Goal: Information Seeking & Learning: Learn about a topic

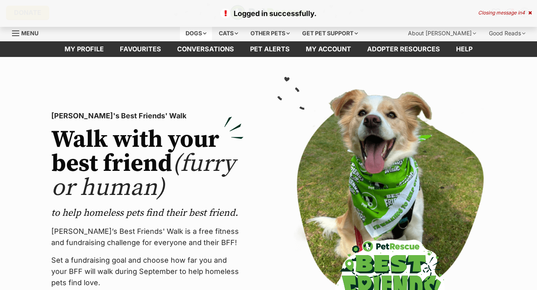
click at [195, 34] on div "Dogs" at bounding box center [196, 33] width 32 height 16
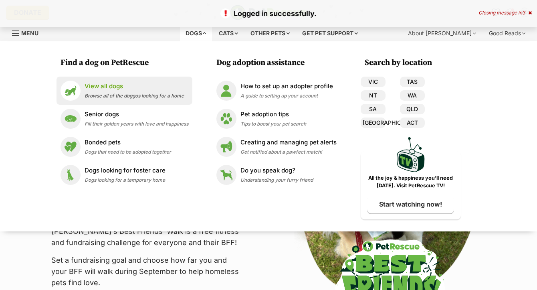
click at [123, 98] on span "Browse all of the doggos looking for a home" at bounding box center [134, 96] width 99 height 6
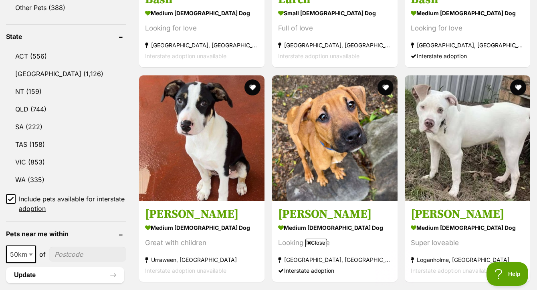
scroll to position [465, 0]
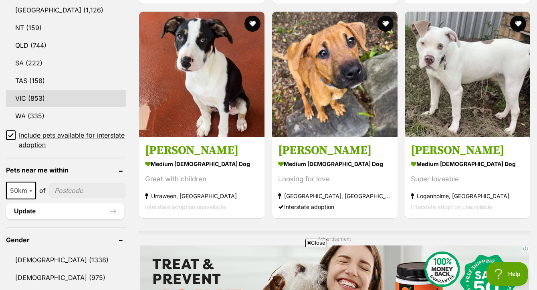
click at [37, 107] on link "VIC (853)" at bounding box center [66, 98] width 120 height 17
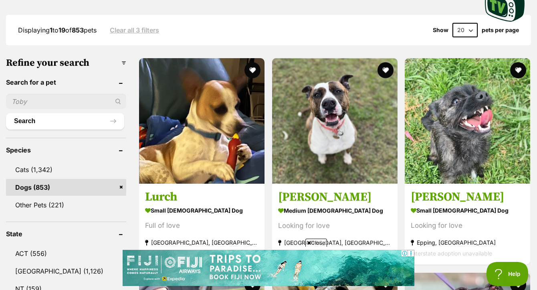
click at [320, 243] on span "Close" at bounding box center [317, 243] width 22 height 8
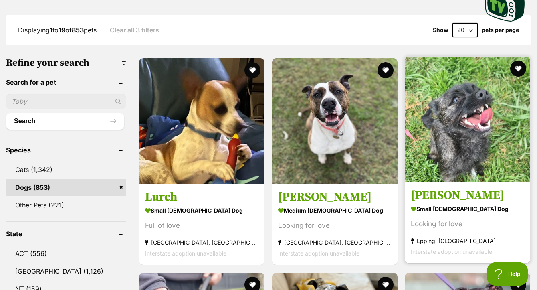
click at [496, 109] on img at bounding box center [468, 120] width 126 height 126
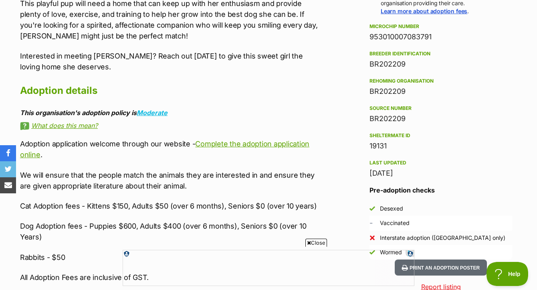
scroll to position [629, 0]
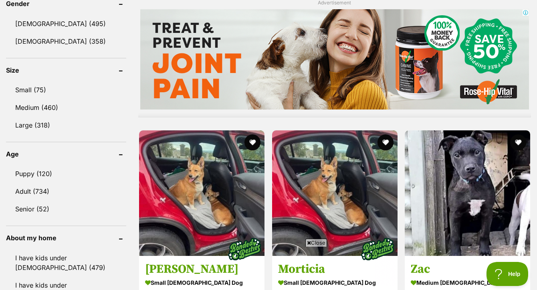
scroll to position [636, 0]
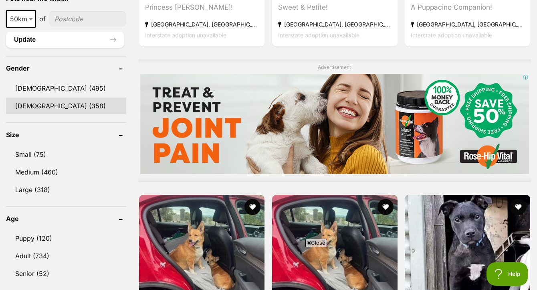
click at [48, 112] on link "[DEMOGRAPHIC_DATA] (358)" at bounding box center [66, 105] width 120 height 17
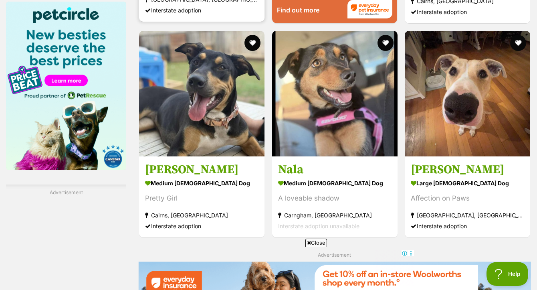
scroll to position [1248, 0]
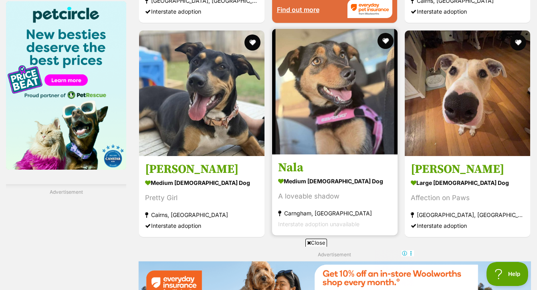
click at [335, 108] on img at bounding box center [335, 92] width 126 height 126
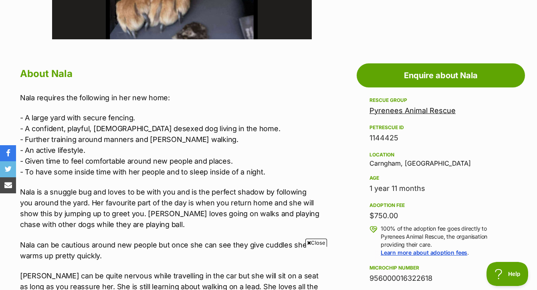
scroll to position [389, 0]
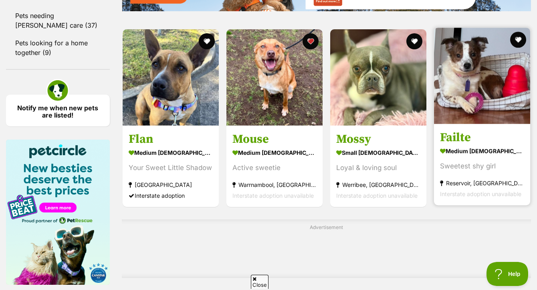
click at [490, 62] on img at bounding box center [482, 76] width 96 height 96
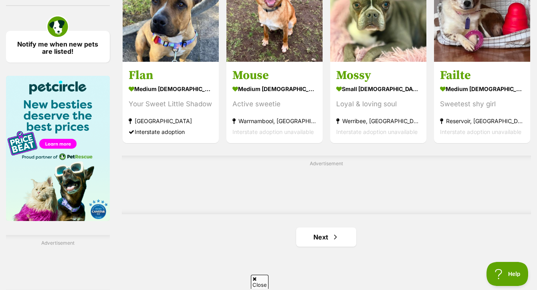
scroll to position [1220, 0]
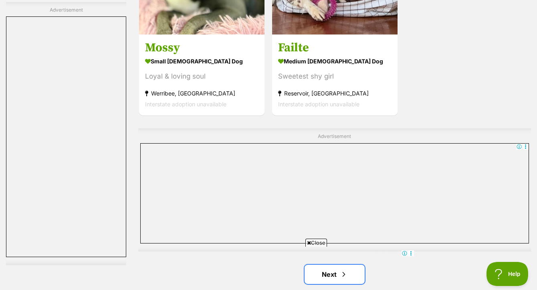
scroll to position [2048, 0]
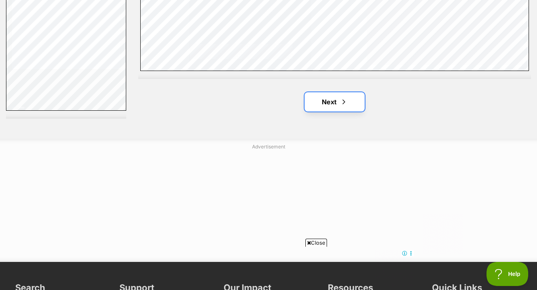
click at [336, 93] on link "Next" at bounding box center [335, 101] width 60 height 19
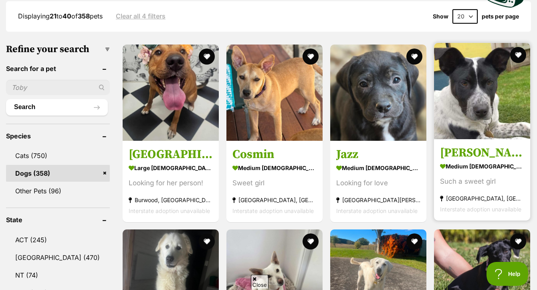
click at [501, 95] on img at bounding box center [482, 91] width 96 height 96
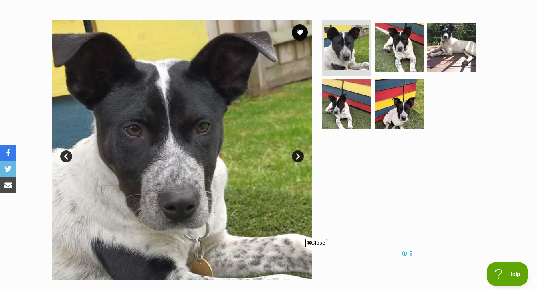
scroll to position [140, 0]
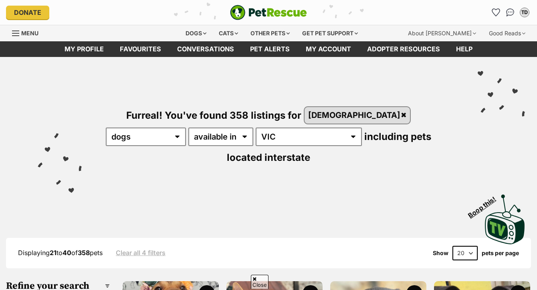
scroll to position [240, 0]
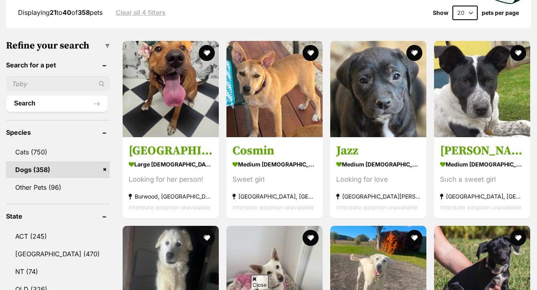
click at [496, 79] on img at bounding box center [482, 89] width 96 height 96
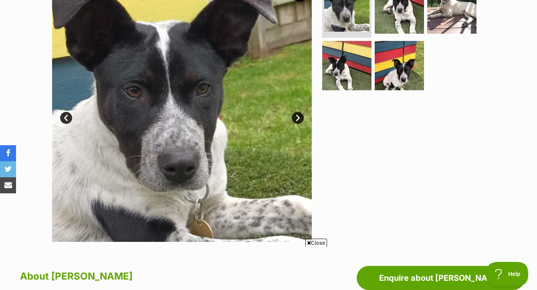
scroll to position [168, 0]
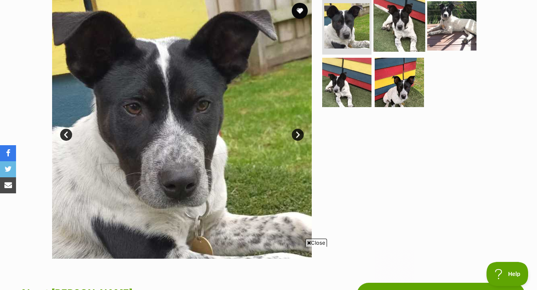
click at [412, 39] on img at bounding box center [400, 26] width 52 height 52
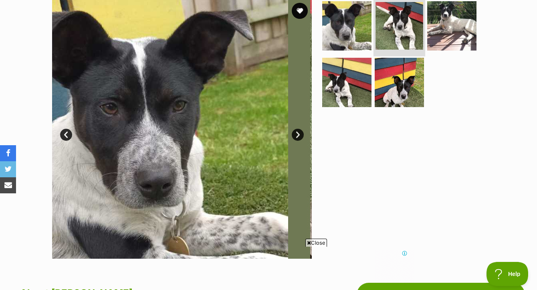
scroll to position [0, 0]
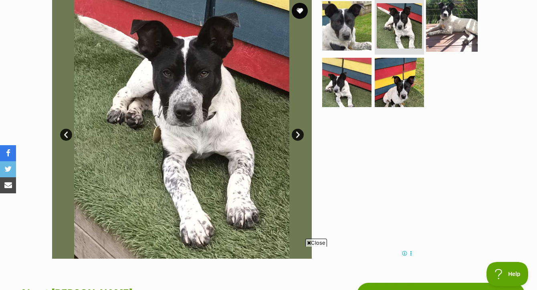
click at [449, 40] on img at bounding box center [452, 26] width 52 height 52
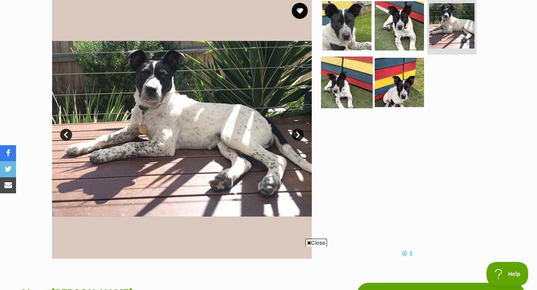
click at [351, 85] on img at bounding box center [347, 83] width 52 height 52
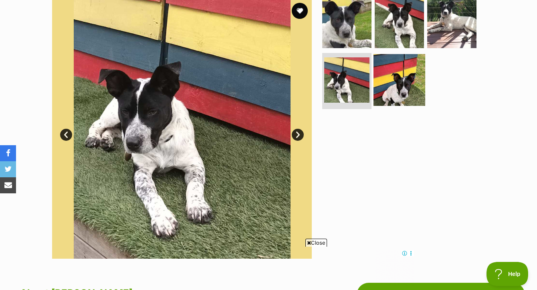
click at [396, 94] on img at bounding box center [400, 80] width 52 height 52
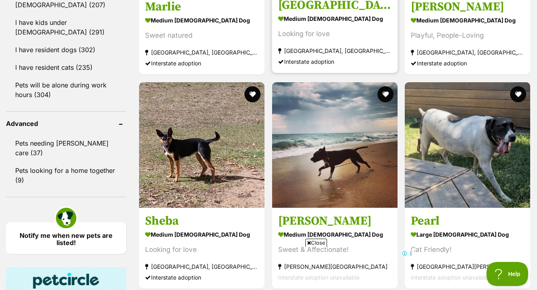
scroll to position [1009, 0]
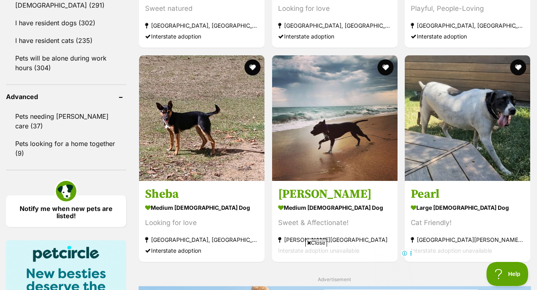
click at [316, 241] on span "Close" at bounding box center [317, 243] width 22 height 8
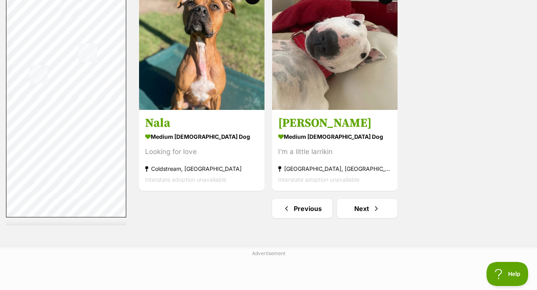
scroll to position [2016, 0]
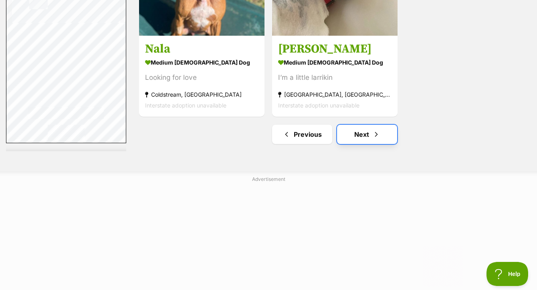
click at [354, 129] on link "Next" at bounding box center [367, 134] width 60 height 19
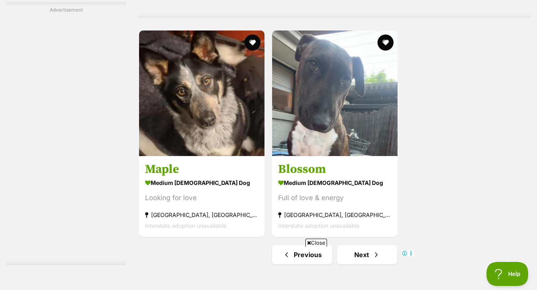
scroll to position [2095, 0]
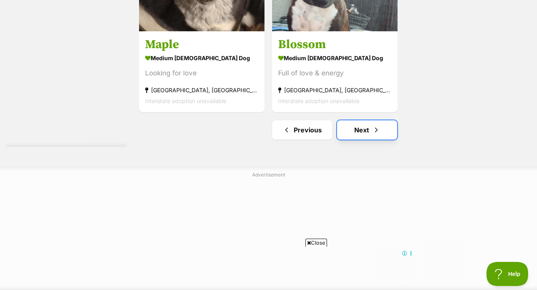
click at [361, 120] on link "Next" at bounding box center [367, 129] width 60 height 19
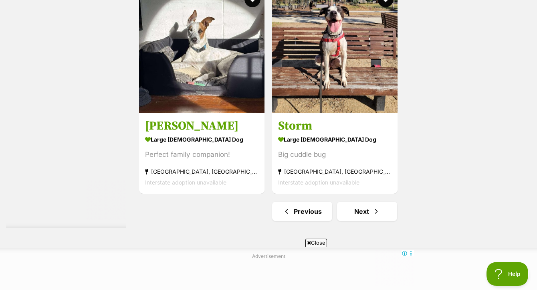
scroll to position [1938, 0]
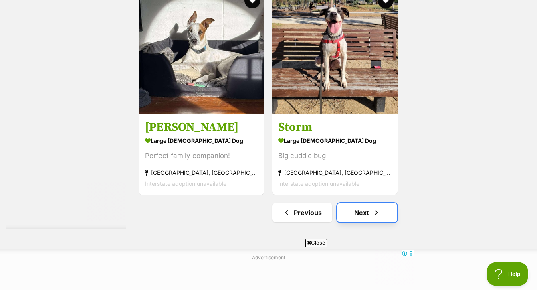
click at [376, 208] on span "Next page" at bounding box center [377, 213] width 8 height 10
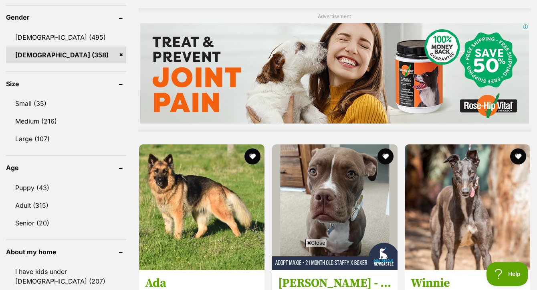
scroll to position [985, 0]
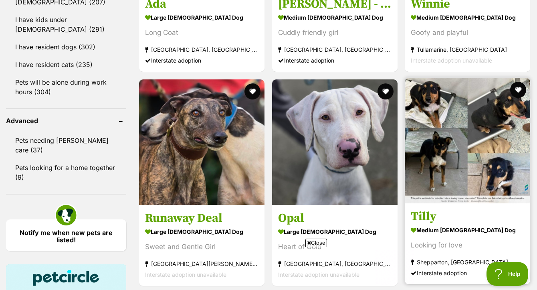
click at [463, 122] on img at bounding box center [468, 141] width 126 height 126
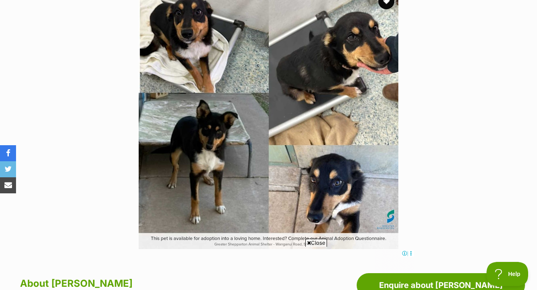
scroll to position [178, 0]
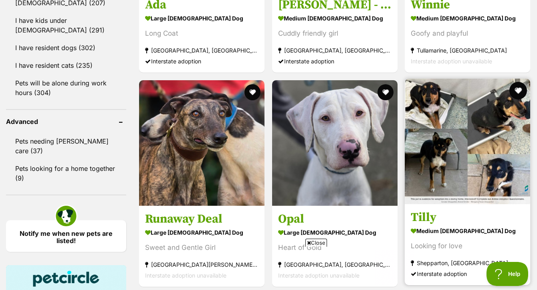
click at [520, 82] on button "favourite" at bounding box center [519, 91] width 18 height 18
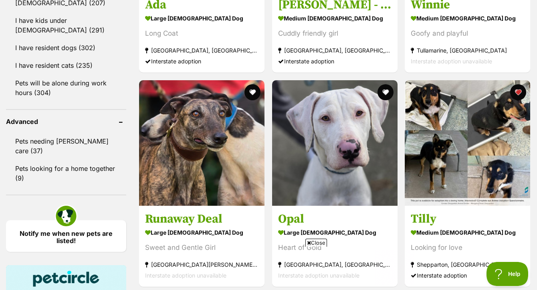
click at [319, 243] on span "Close" at bounding box center [317, 243] width 22 height 8
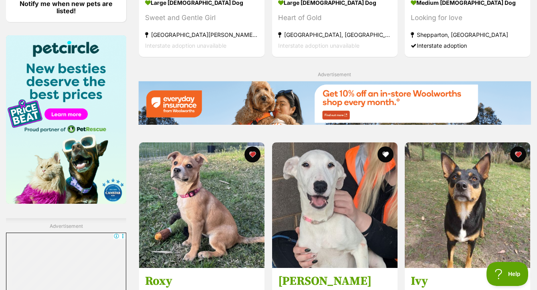
scroll to position [1299, 0]
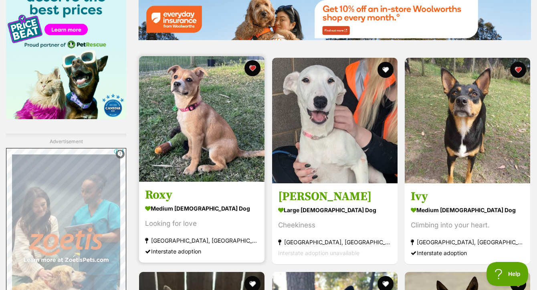
click at [195, 120] on img at bounding box center [202, 119] width 126 height 126
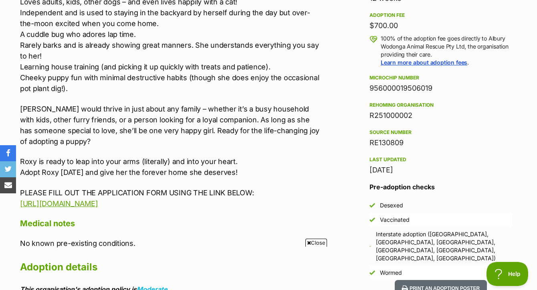
scroll to position [470, 0]
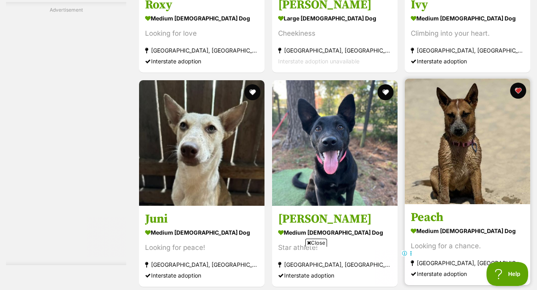
scroll to position [1543, 0]
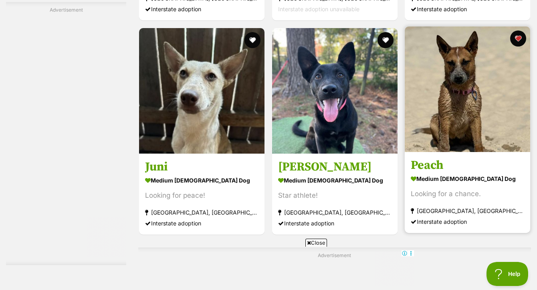
click at [474, 107] on img at bounding box center [468, 89] width 126 height 126
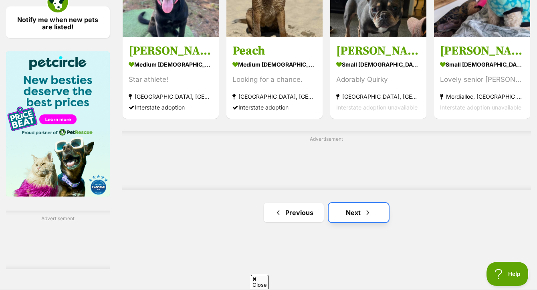
click at [352, 205] on link "Next" at bounding box center [359, 212] width 60 height 19
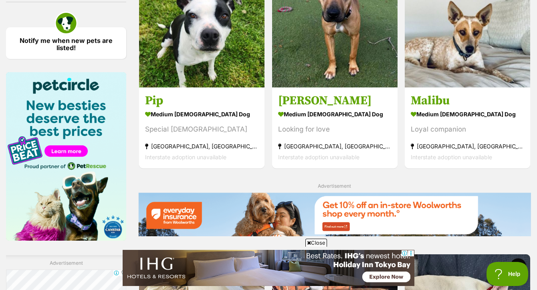
scroll to position [1172, 0]
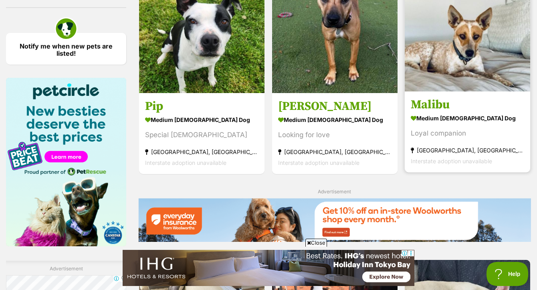
click at [469, 32] on img at bounding box center [468, 29] width 126 height 126
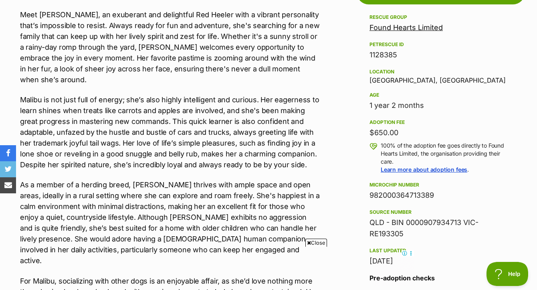
scroll to position [471, 0]
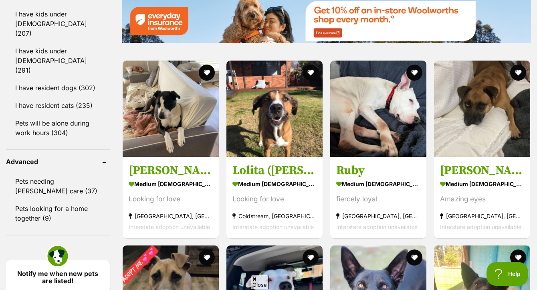
scroll to position [1025, 0]
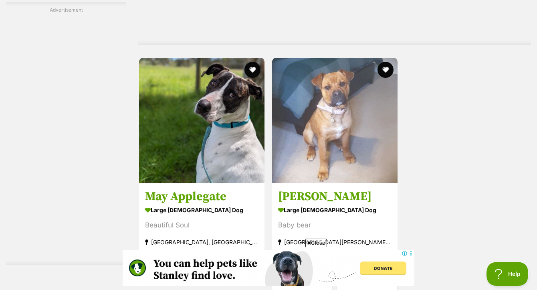
scroll to position [1914, 0]
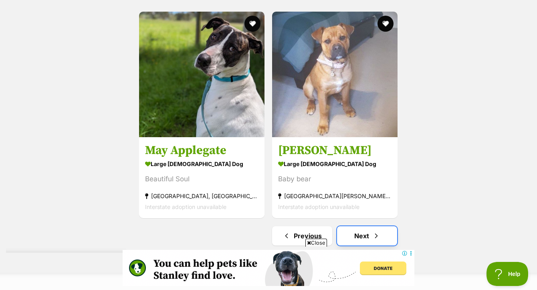
click at [373, 231] on span "Next page" at bounding box center [377, 236] width 8 height 10
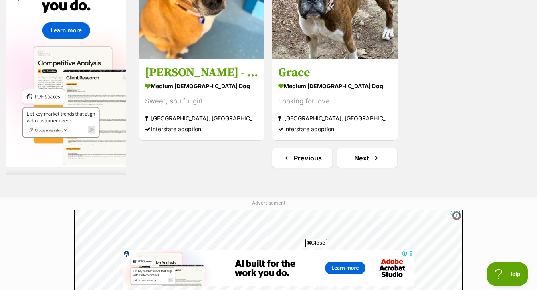
scroll to position [1991, 0]
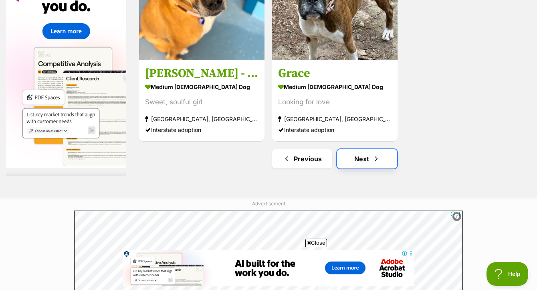
click at [369, 152] on link "Next" at bounding box center [367, 158] width 60 height 19
